Goal: Transaction & Acquisition: Purchase product/service

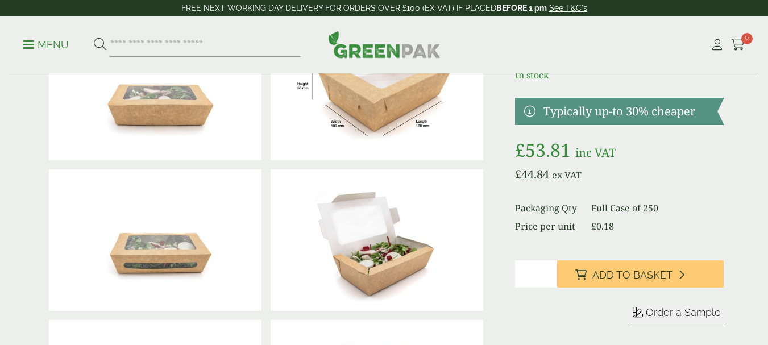
scroll to position [227, 0]
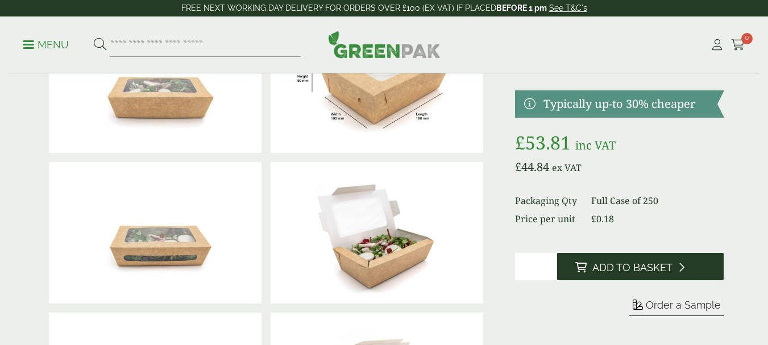
click at [672, 264] on button "Add to Basket" at bounding box center [640, 266] width 167 height 27
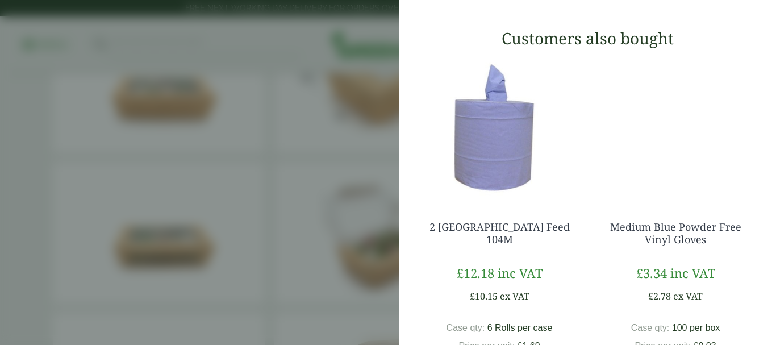
scroll to position [284, 0]
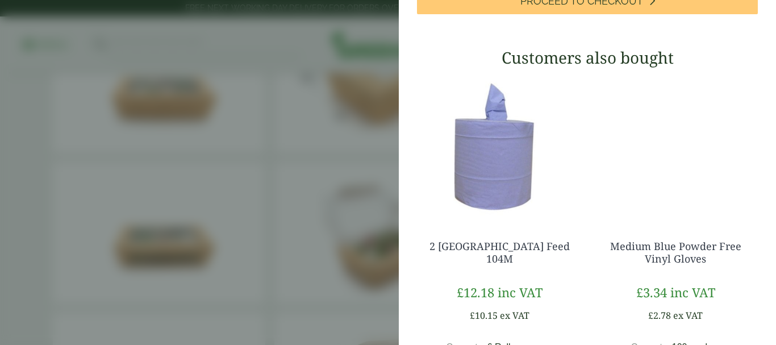
click at [275, 203] on aside "My Basket 1000ml Kraft Salad Box - Full Case 1000ml Kraft Salad Box - Full Case…" at bounding box center [388, 172] width 776 height 345
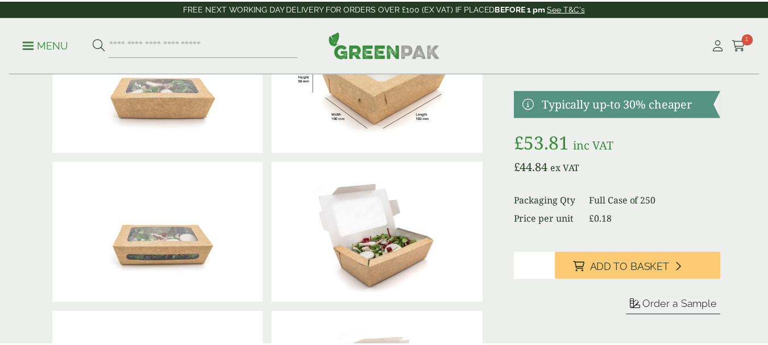
scroll to position [227, 0]
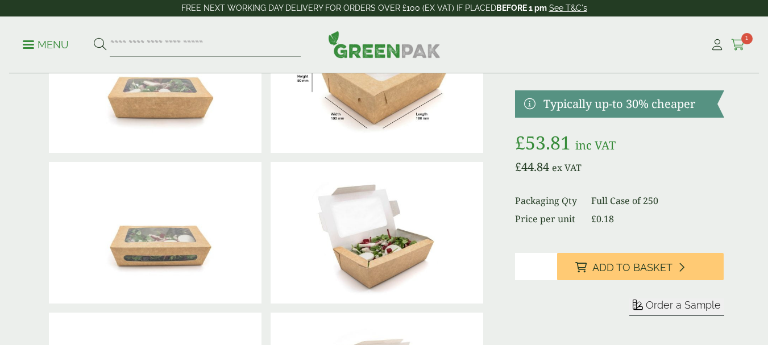
click at [738, 46] on icon at bounding box center [738, 44] width 14 height 11
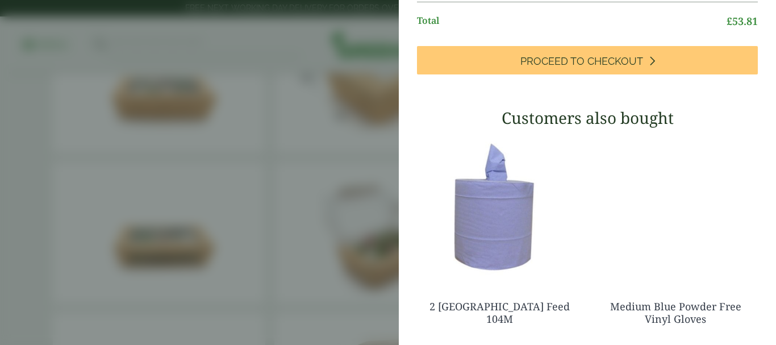
scroll to position [0, 0]
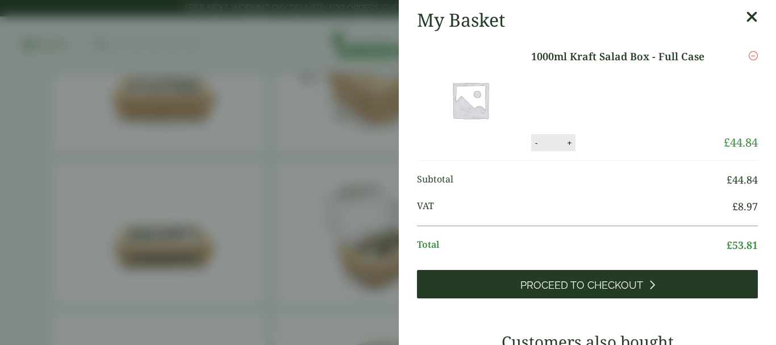
click at [670, 283] on link "Proceed to Checkout" at bounding box center [587, 284] width 341 height 28
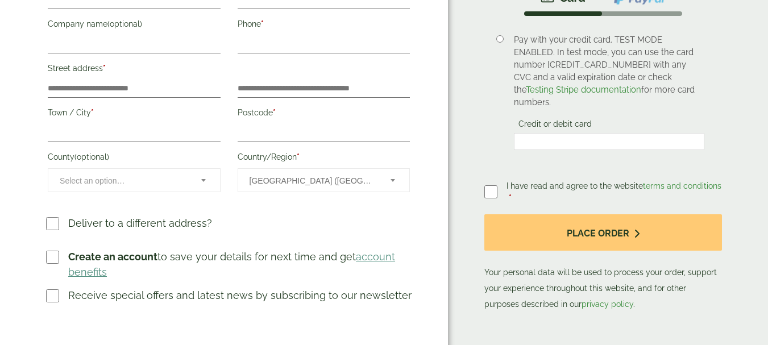
scroll to position [171, 0]
